Goal: Navigation & Orientation: Find specific page/section

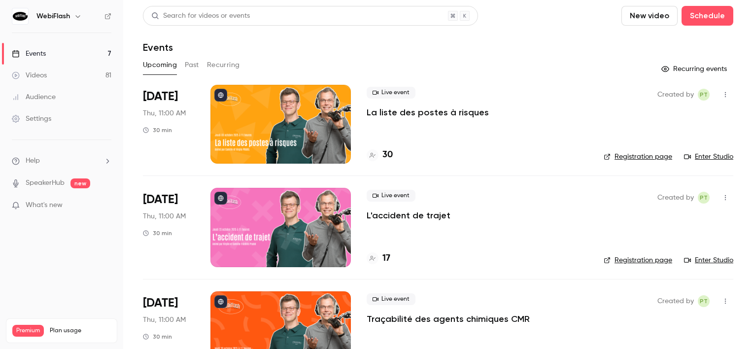
click at [306, 126] on div at bounding box center [280, 124] width 140 height 79
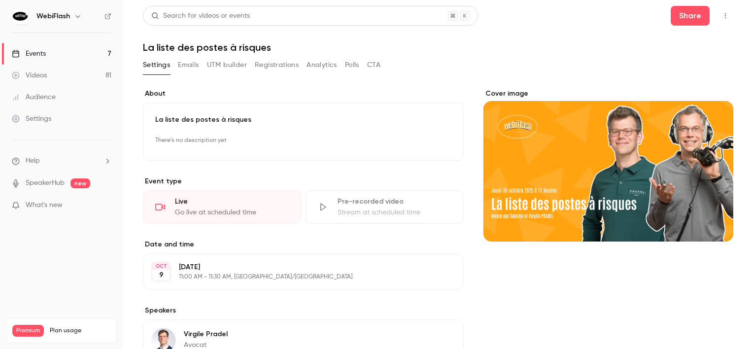
click at [265, 67] on button "Registrations" at bounding box center [277, 65] width 44 height 16
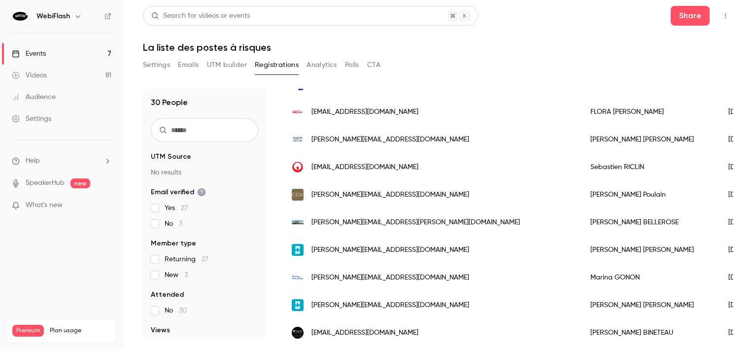
scroll to position [678, 0]
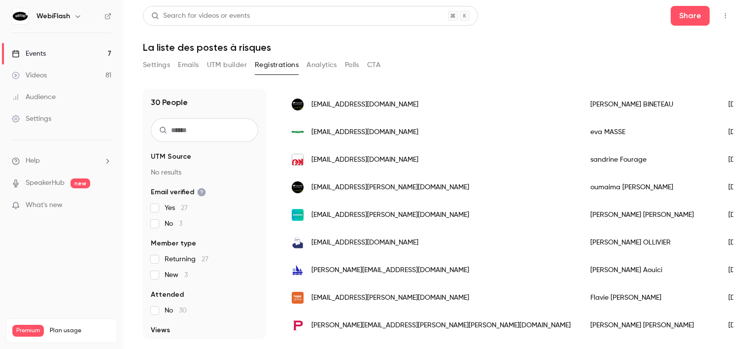
click at [91, 55] on link "Events 7" at bounding box center [61, 54] width 123 height 22
